Goal: Check status: Check status

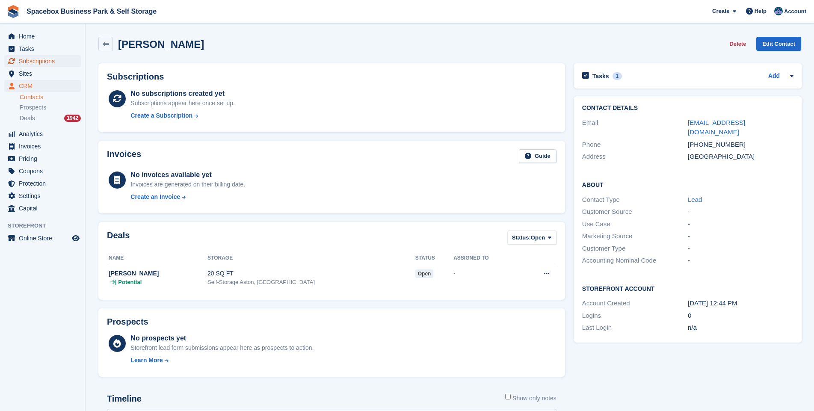
click at [36, 63] on span "Subscriptions" at bounding box center [44, 61] width 51 height 12
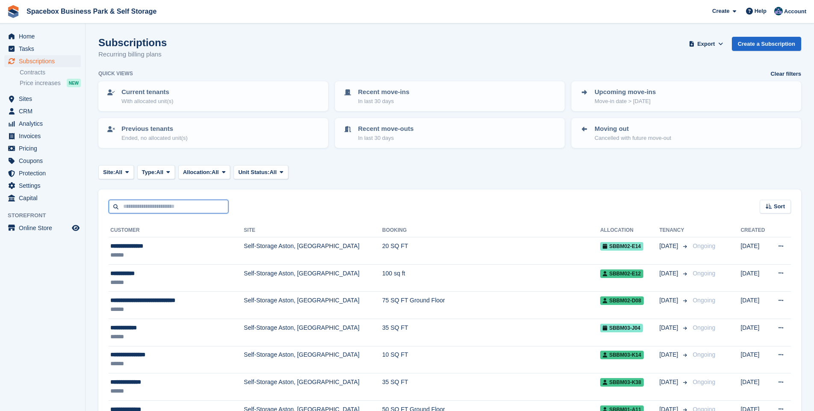
click at [151, 203] on input "text" at bounding box center [169, 207] width 120 height 14
type input "******"
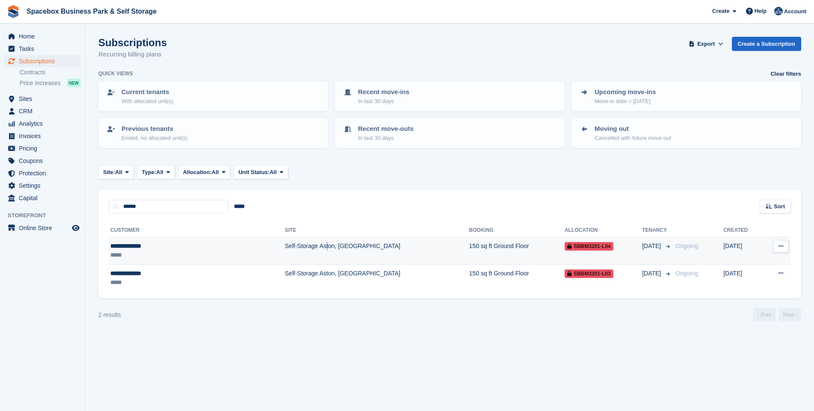
click at [285, 246] on td "Self-Storage Aston, [GEOGRAPHIC_DATA]" at bounding box center [377, 250] width 184 height 27
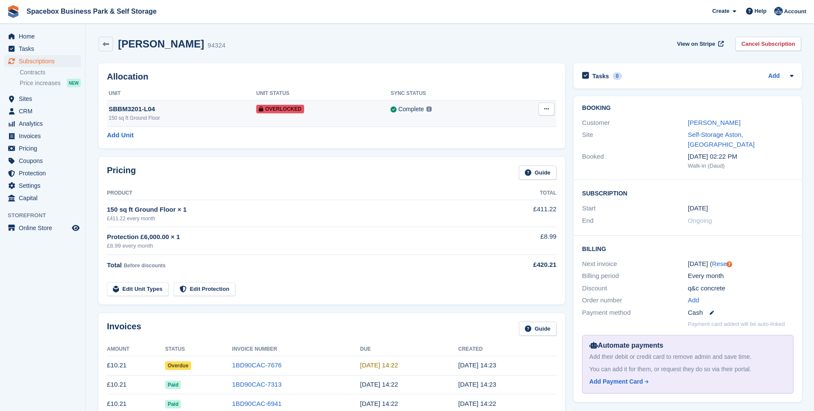
click at [545, 108] on icon at bounding box center [546, 109] width 5 height 6
click at [500, 126] on p "Remove Overlock" at bounding box center [513, 125] width 74 height 11
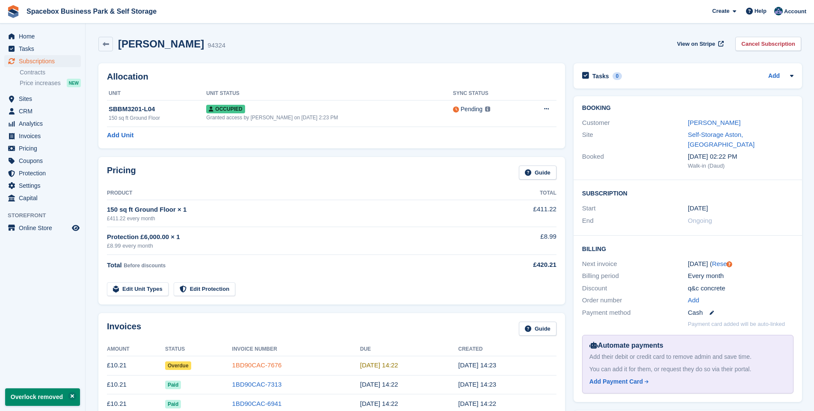
click at [267, 365] on link "1BD90CAC-7676" at bounding box center [257, 364] width 50 height 7
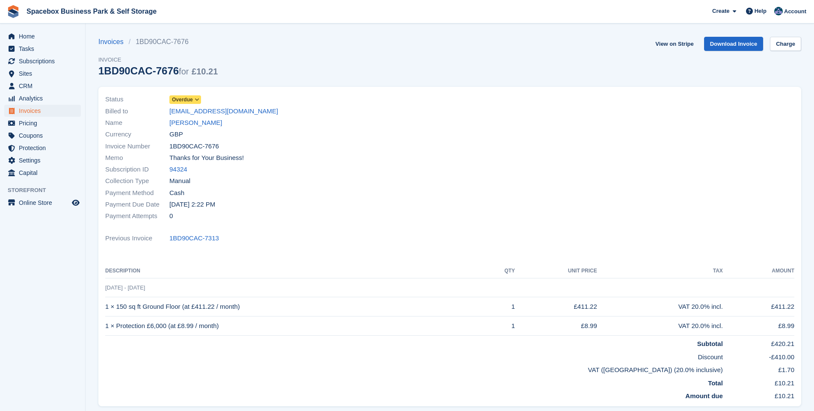
click at [197, 98] on icon at bounding box center [197, 99] width 5 height 5
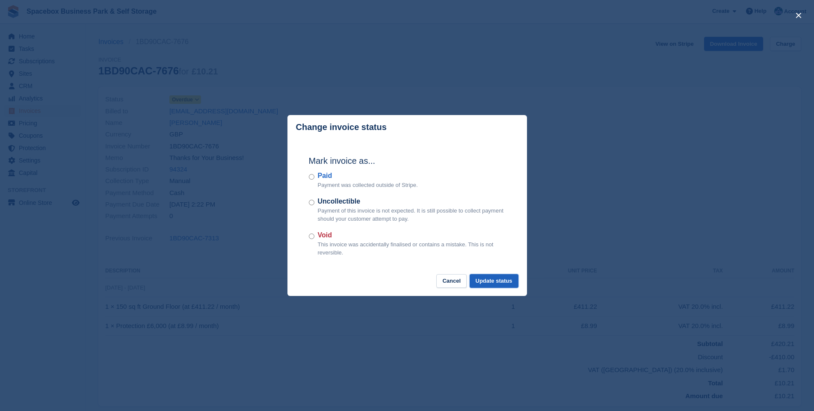
click at [500, 281] on button "Update status" at bounding box center [494, 281] width 49 height 14
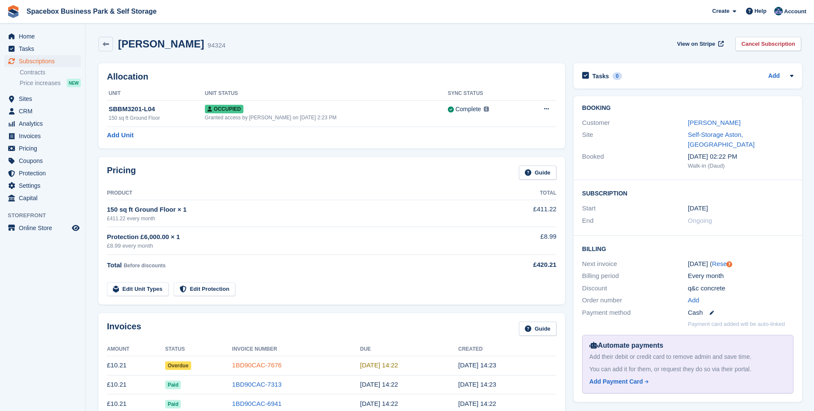
click at [257, 362] on link "1BD90CAC-7676" at bounding box center [257, 364] width 50 height 7
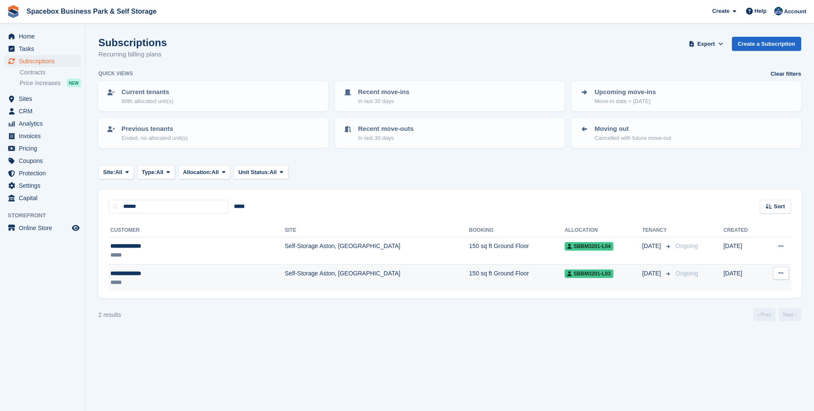
click at [285, 275] on td "Self-Storage Aston, [GEOGRAPHIC_DATA]" at bounding box center [377, 277] width 184 height 27
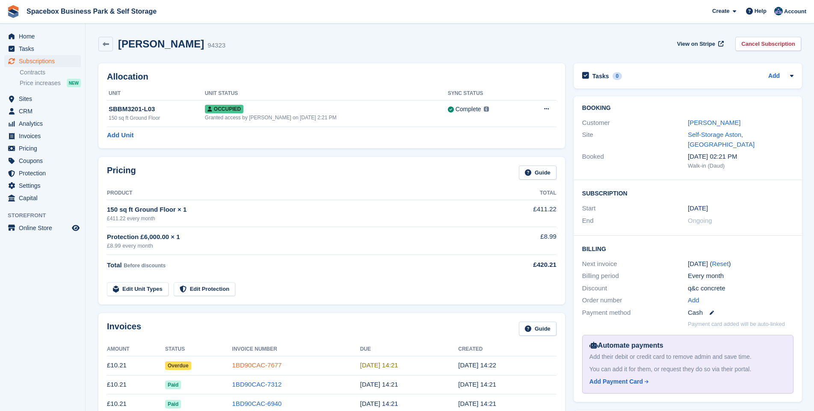
click at [270, 366] on link "1BD90CAC-7677" at bounding box center [257, 364] width 50 height 7
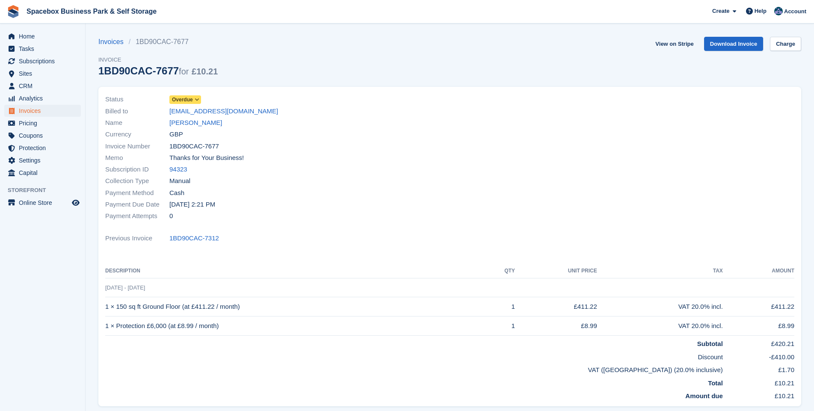
click at [199, 99] on icon at bounding box center [197, 99] width 5 height 5
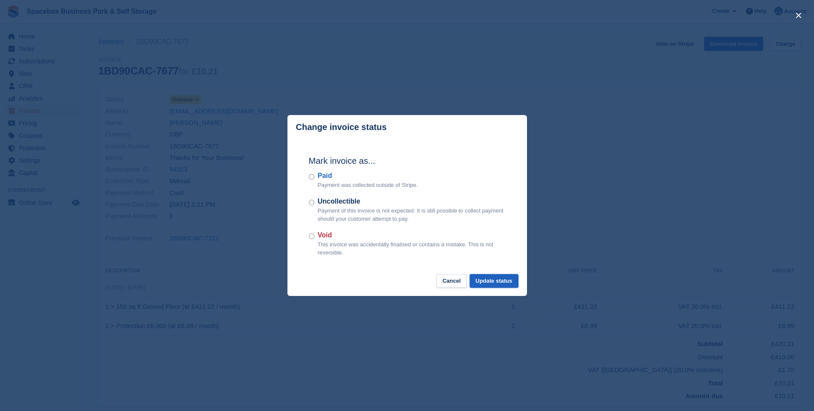
click at [492, 281] on button "Update status" at bounding box center [494, 281] width 49 height 14
